Goal: Task Accomplishment & Management: Complete application form

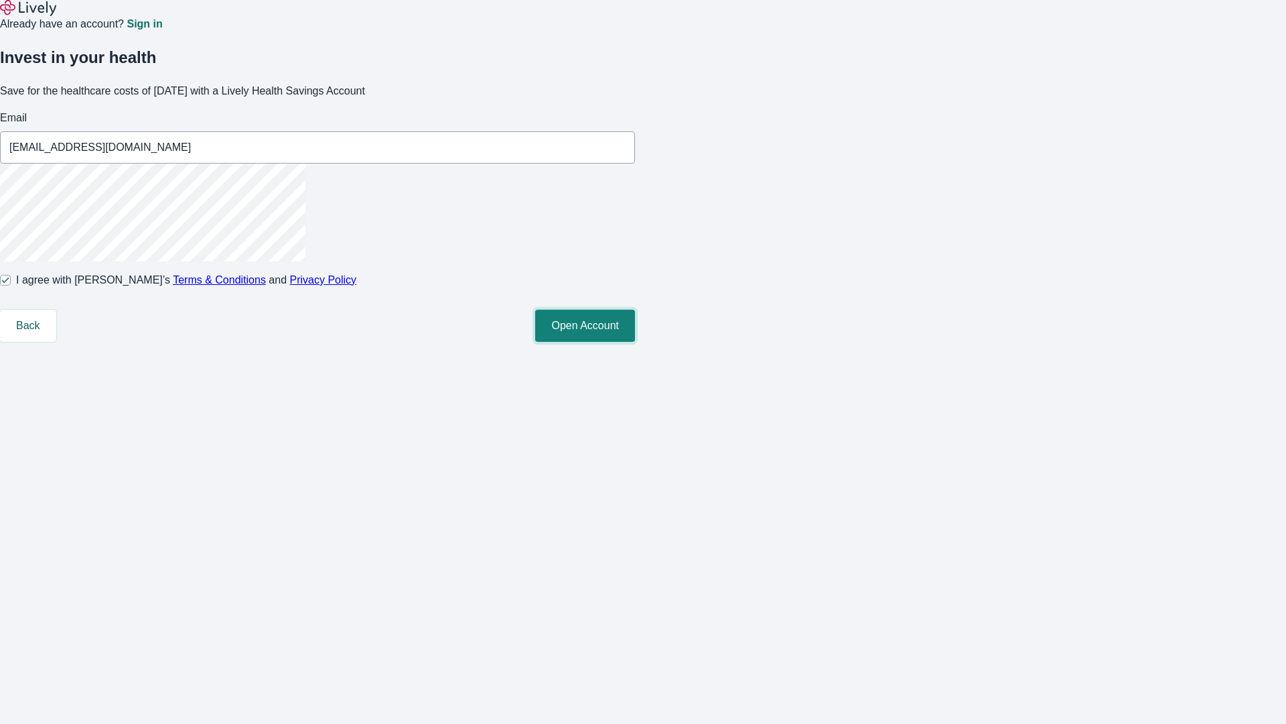
click at [635, 342] on button "Open Account" at bounding box center [585, 326] width 100 height 32
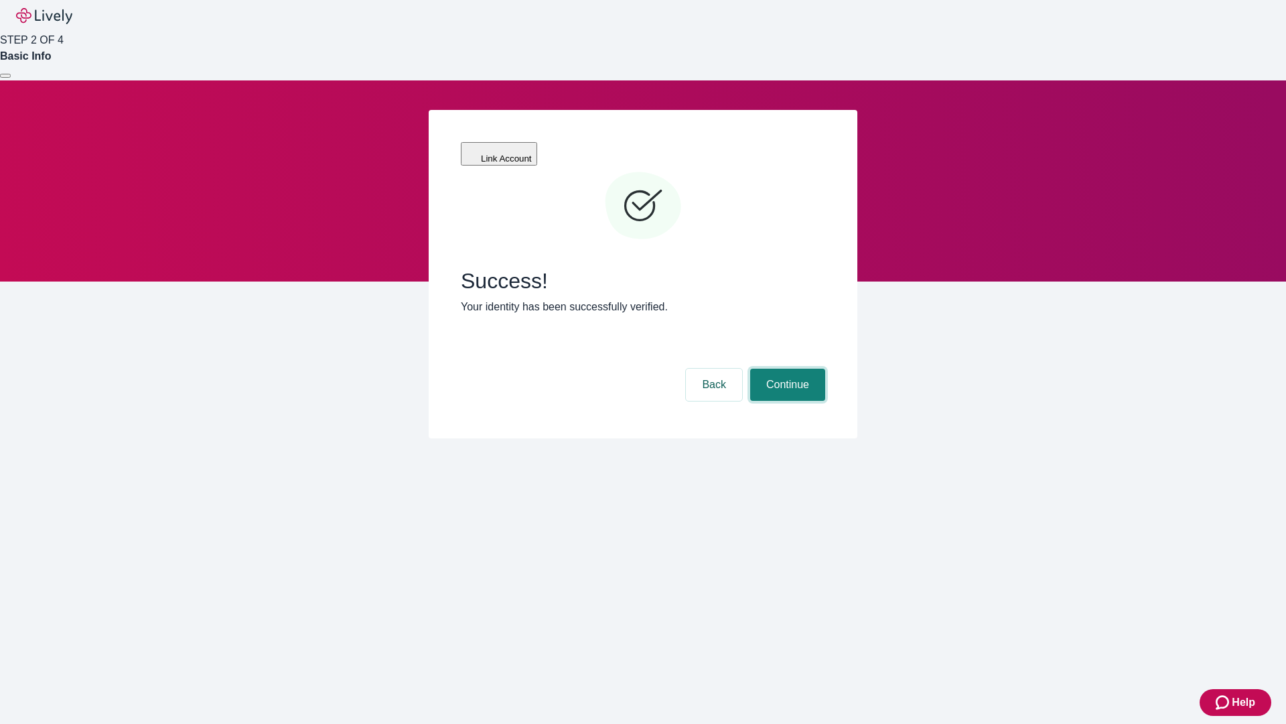
click at [786, 369] on button "Continue" at bounding box center [787, 385] width 75 height 32
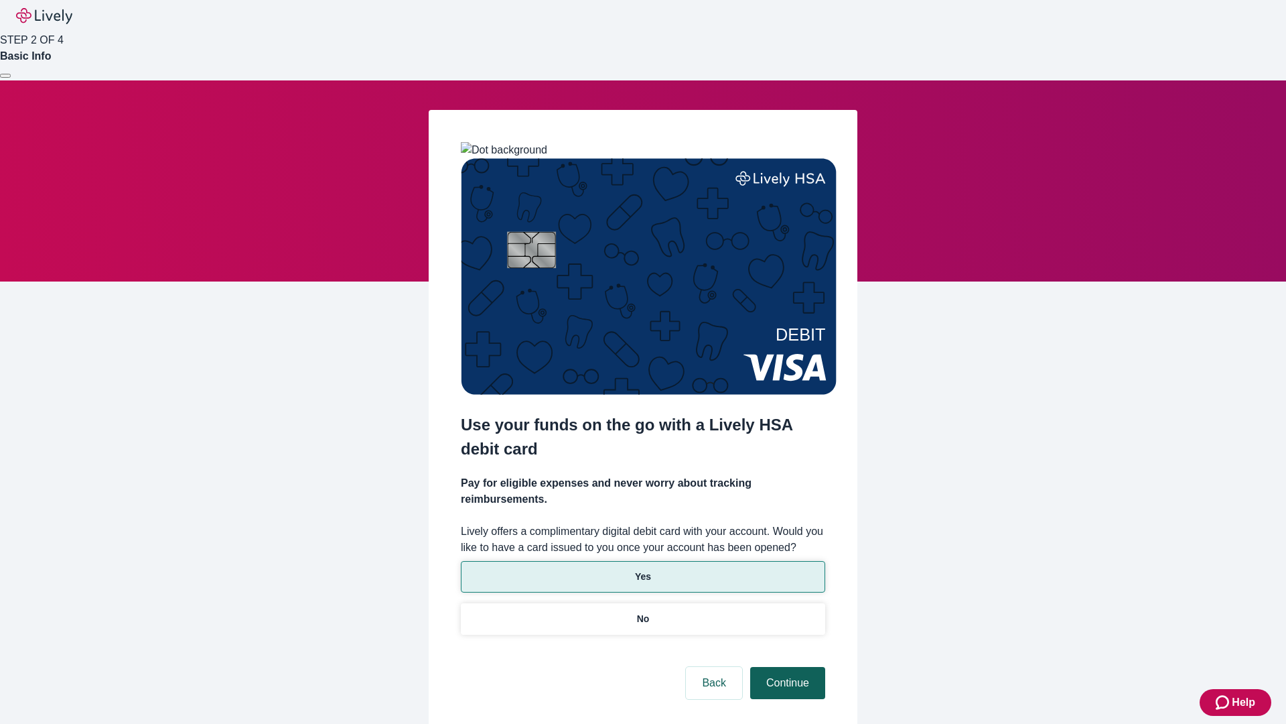
click at [643, 570] on p "Yes" at bounding box center [643, 577] width 16 height 14
click at [786, 667] on button "Continue" at bounding box center [787, 683] width 75 height 32
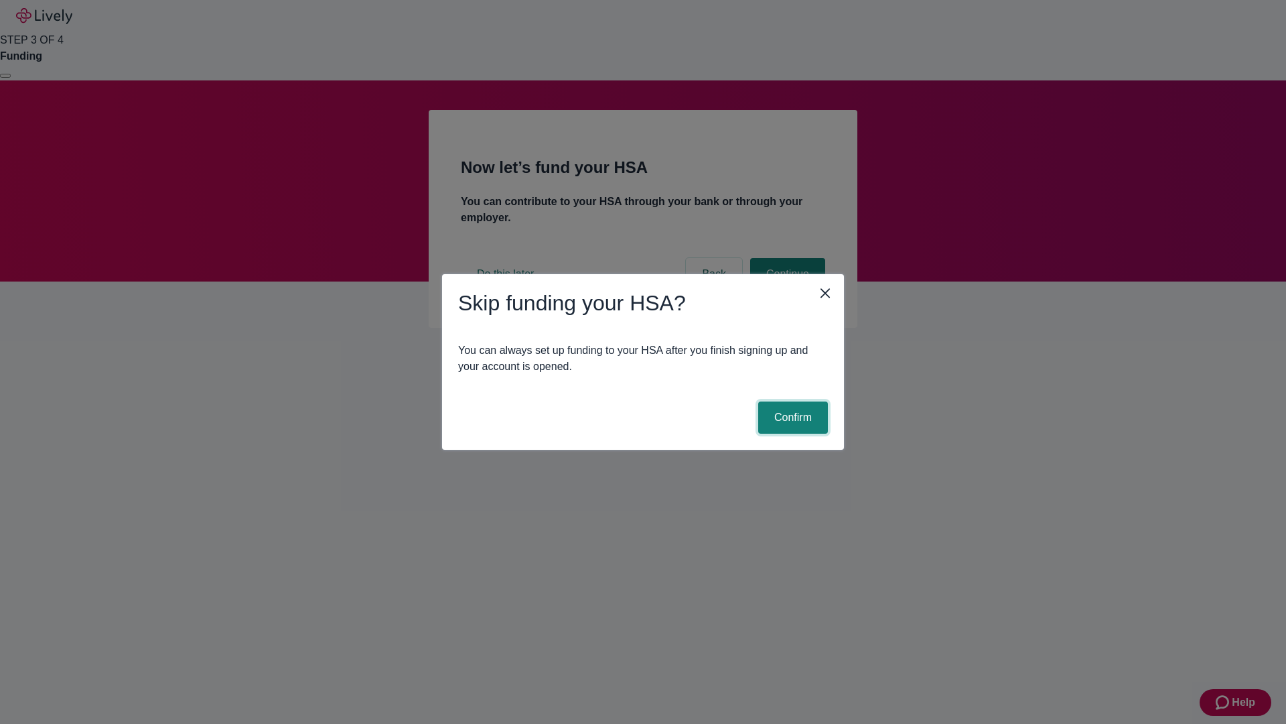
click at [791, 417] on button "Confirm" at bounding box center [793, 417] width 70 height 32
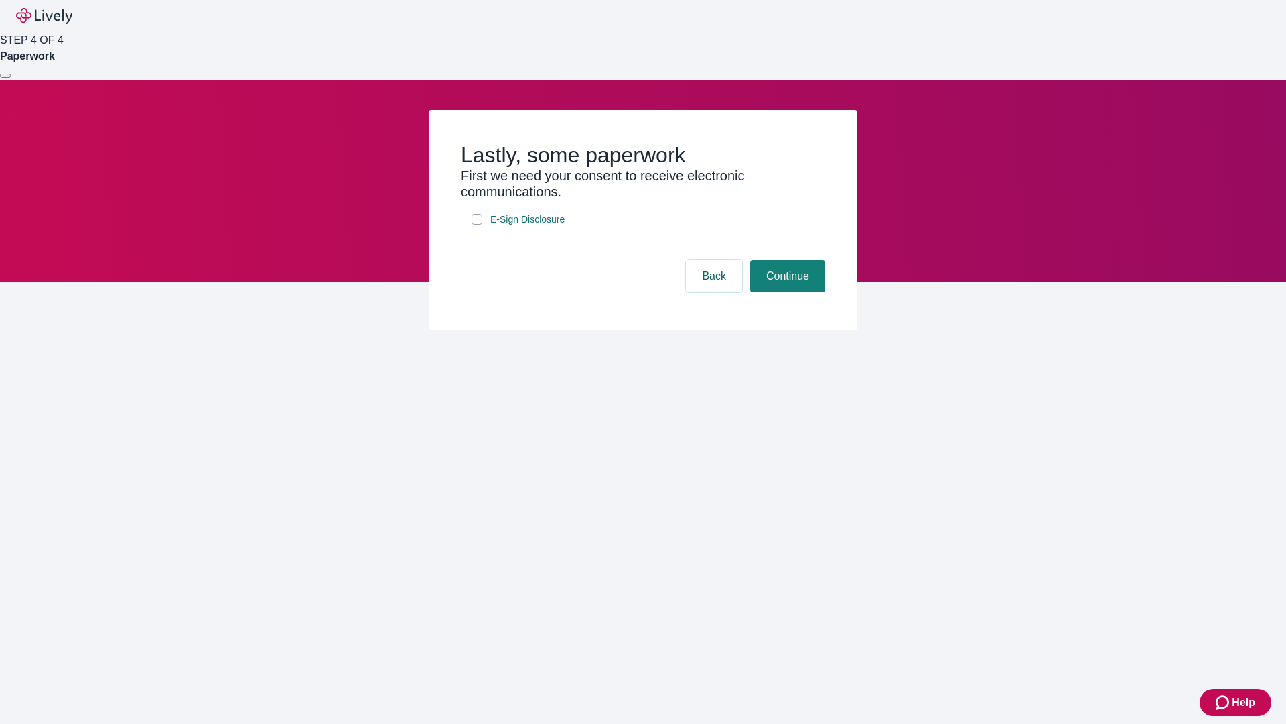
click at [477, 224] on input "E-Sign Disclosure" at bounding box center [477, 219] width 11 height 11
checkbox input "true"
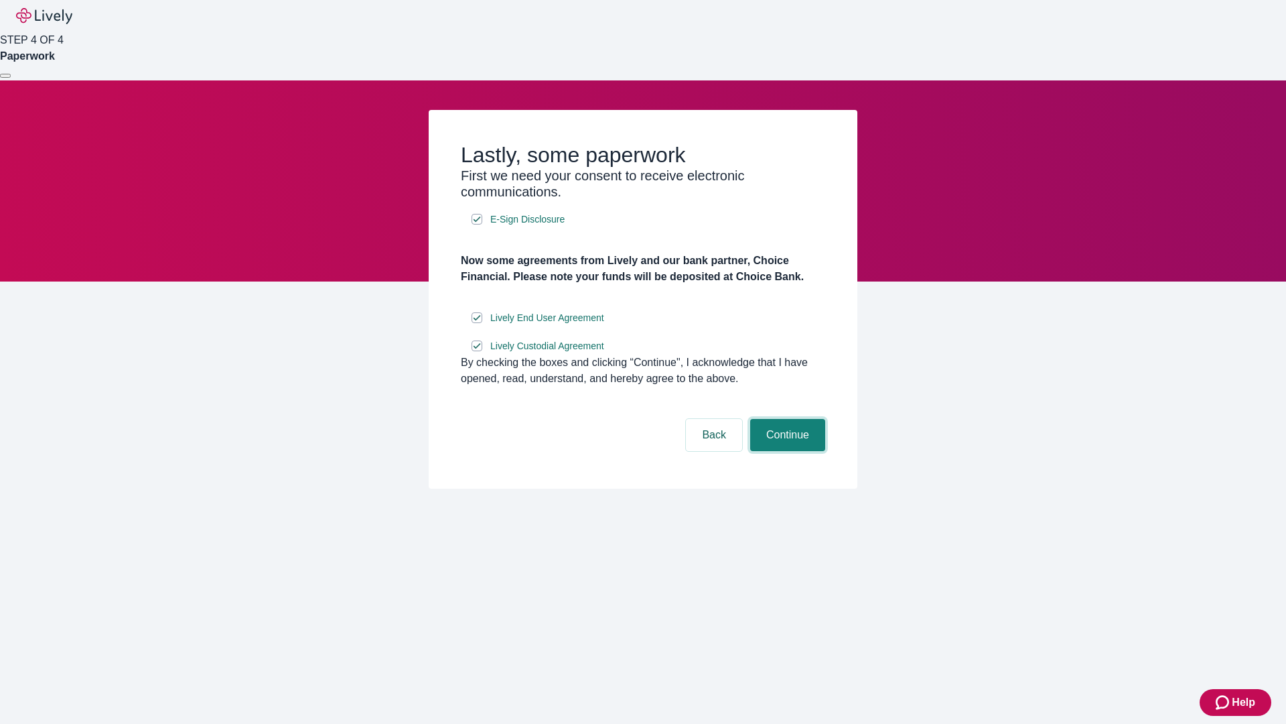
click at [786, 451] on button "Continue" at bounding box center [787, 435] width 75 height 32
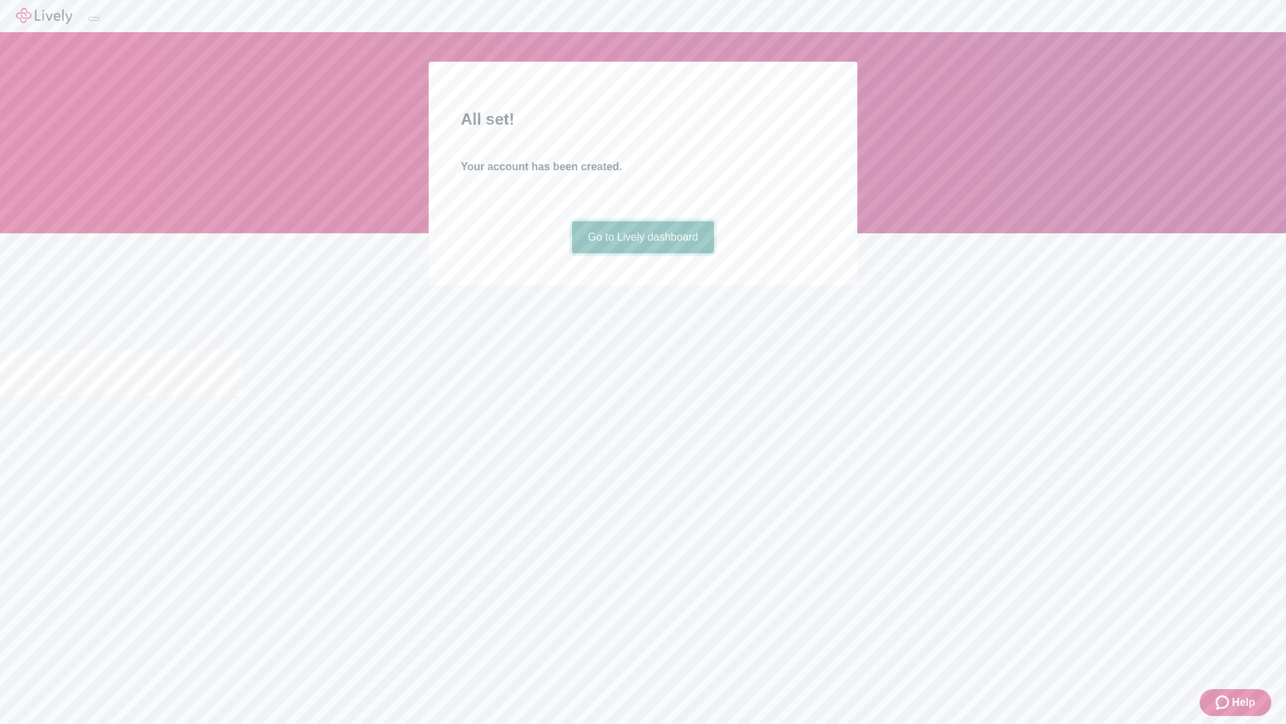
click at [643, 253] on link "Go to Lively dashboard" at bounding box center [643, 237] width 143 height 32
